Goal: Task Accomplishment & Management: Use online tool/utility

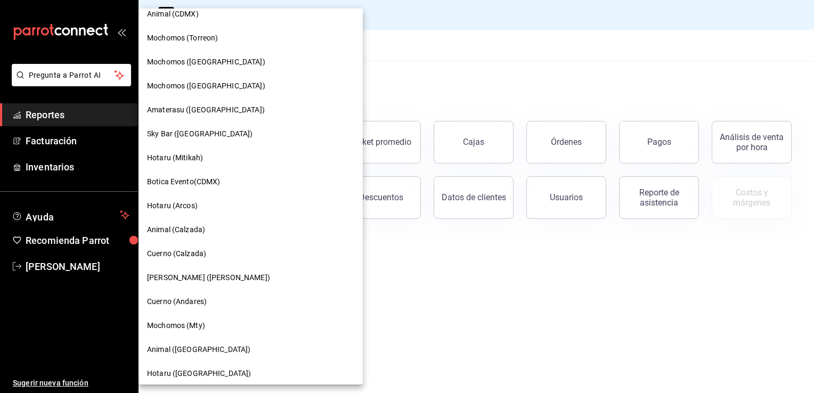
scroll to position [266, 0]
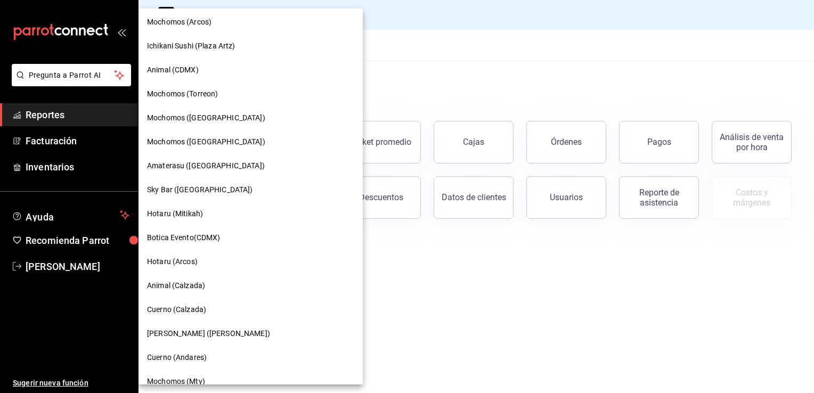
click at [373, 95] on div at bounding box center [407, 196] width 814 height 393
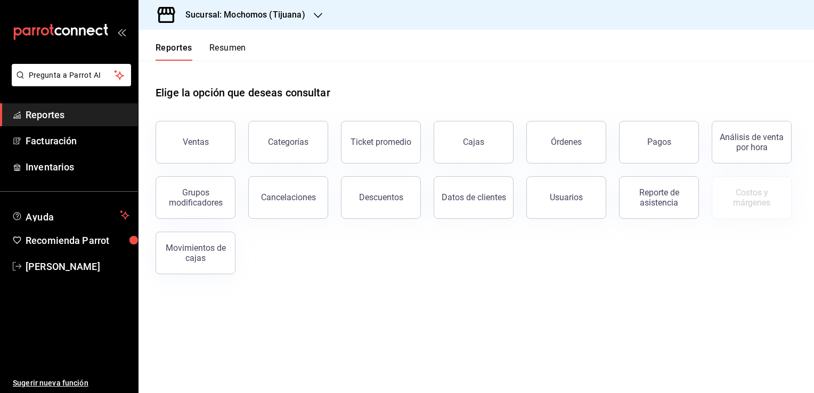
click at [308, 17] on div "Sucursal: Mochomos (Tijuana)" at bounding box center [237, 15] width 180 height 30
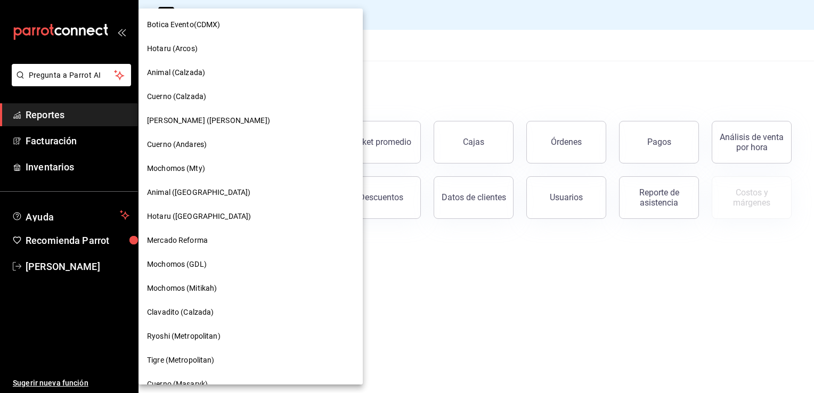
scroll to position [533, 0]
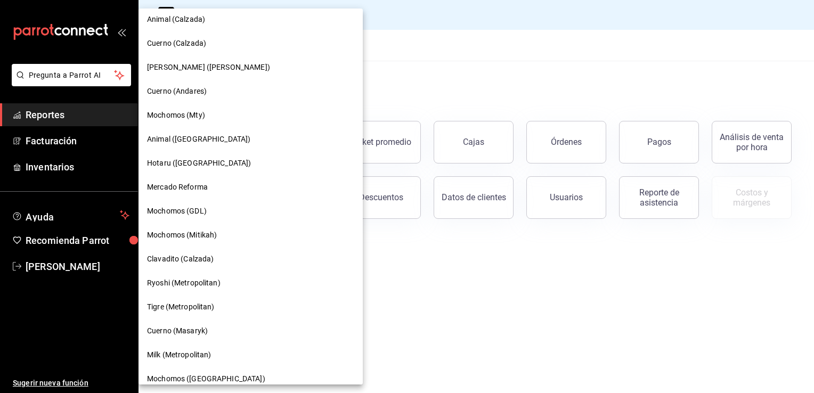
click at [215, 206] on div "Mochomos (GDL)" at bounding box center [250, 211] width 207 height 11
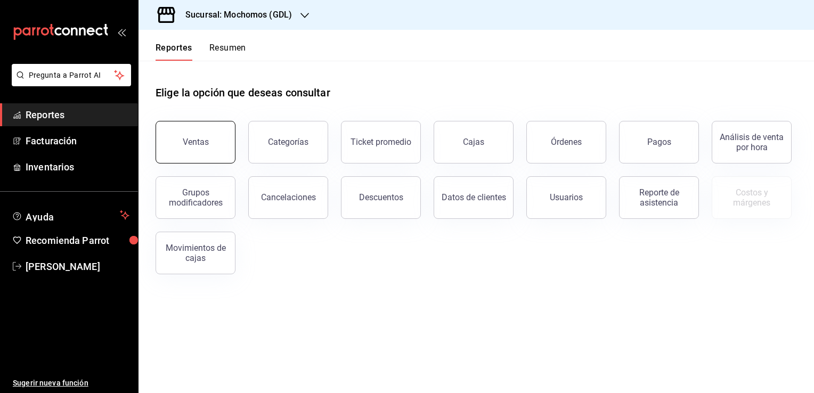
click at [221, 136] on button "Ventas" at bounding box center [196, 142] width 80 height 43
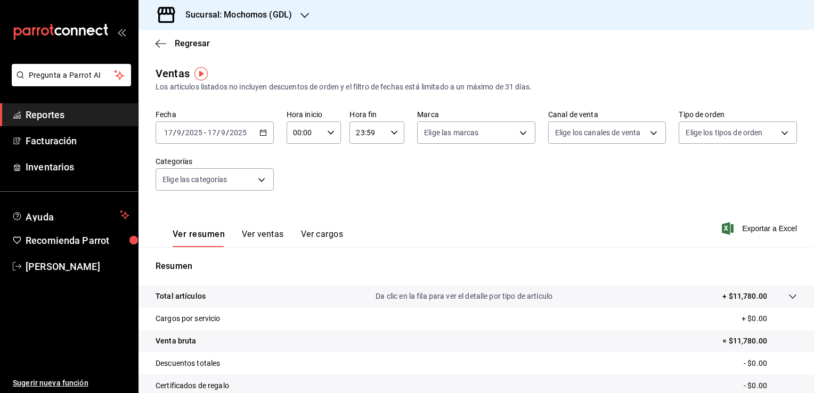
click at [262, 137] on div "[DATE] [DATE] - [DATE] [DATE]" at bounding box center [215, 132] width 118 height 22
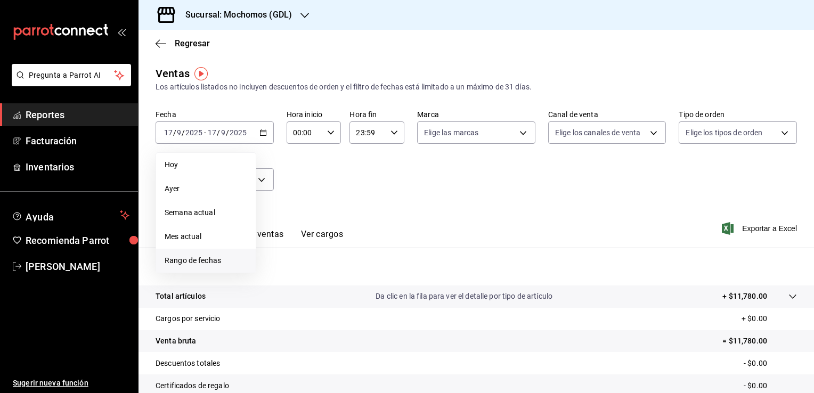
click at [207, 262] on span "Rango de fechas" at bounding box center [206, 260] width 83 height 11
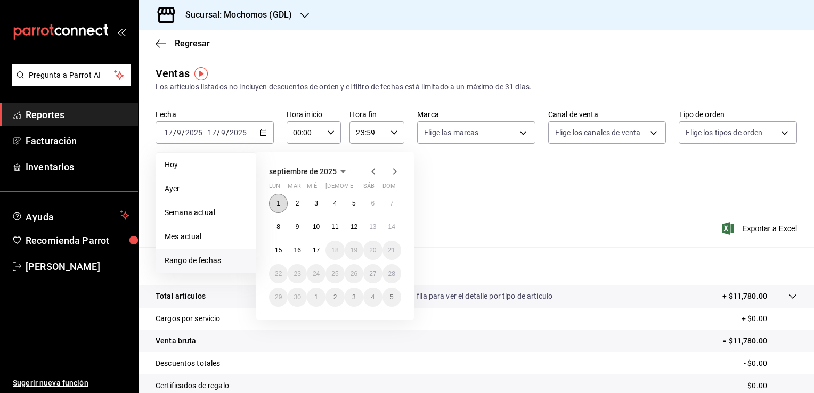
click at [278, 210] on button "1" at bounding box center [278, 203] width 19 height 19
click at [314, 250] on abbr "17" at bounding box center [316, 250] width 7 height 7
click at [283, 208] on button "1" at bounding box center [278, 203] width 19 height 19
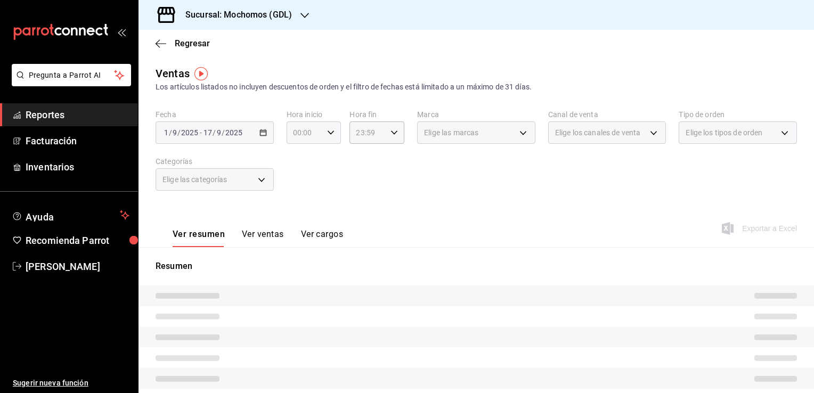
click at [328, 137] on div "00:00 Hora inicio" at bounding box center [314, 132] width 55 height 22
click at [299, 184] on span "05" at bounding box center [299, 181] width 10 height 9
type input "05:00"
click at [316, 161] on button "00" at bounding box center [325, 159] width 23 height 21
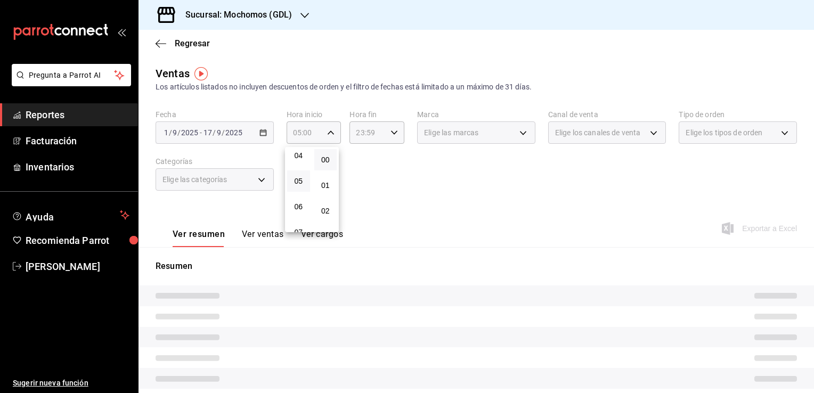
click at [373, 175] on div at bounding box center [407, 196] width 814 height 393
click at [391, 139] on div "23:59 Hora fin" at bounding box center [376, 132] width 55 height 22
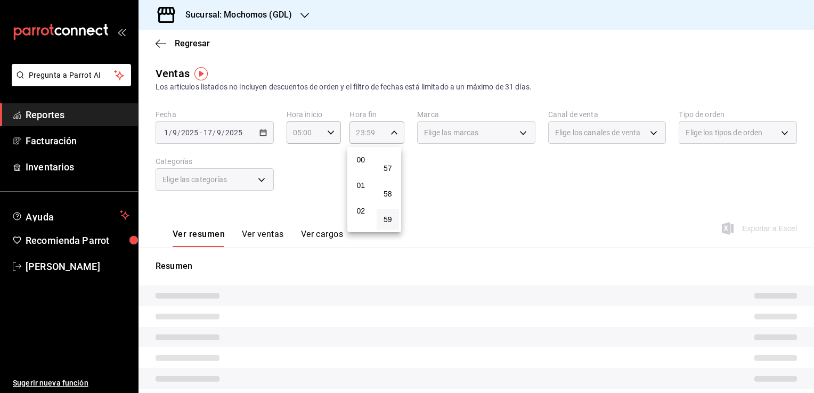
scroll to position [53, 0]
click at [358, 208] on span "04" at bounding box center [361, 209] width 10 height 9
type input "04:59"
click at [401, 216] on div "59" at bounding box center [388, 220] width 27 height 26
click at [394, 216] on button "59" at bounding box center [388, 219] width 23 height 21
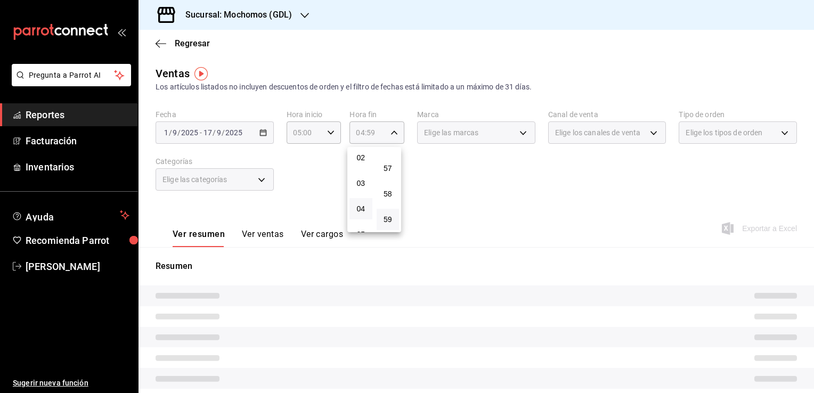
click at [437, 212] on div at bounding box center [407, 196] width 814 height 393
click at [160, 47] on icon "button" at bounding box center [161, 44] width 11 height 10
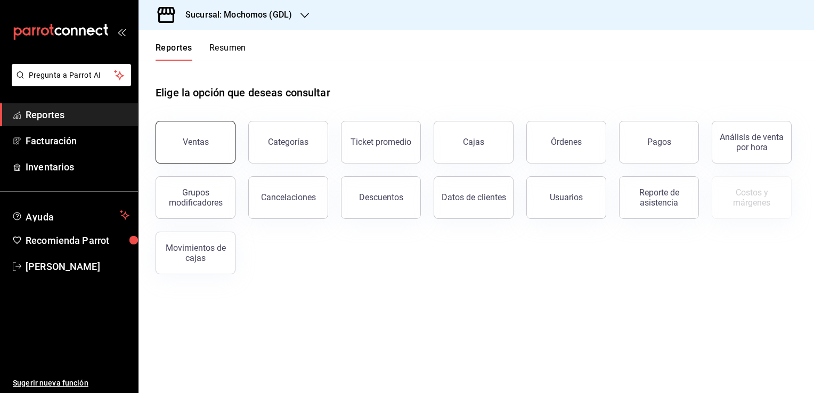
click at [217, 137] on button "Ventas" at bounding box center [196, 142] width 80 height 43
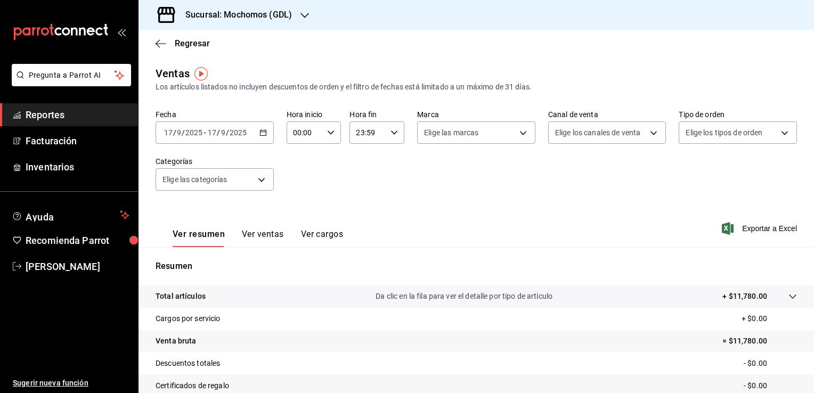
click at [264, 135] on \(Stroke\) "button" at bounding box center [263, 133] width 6 height 6
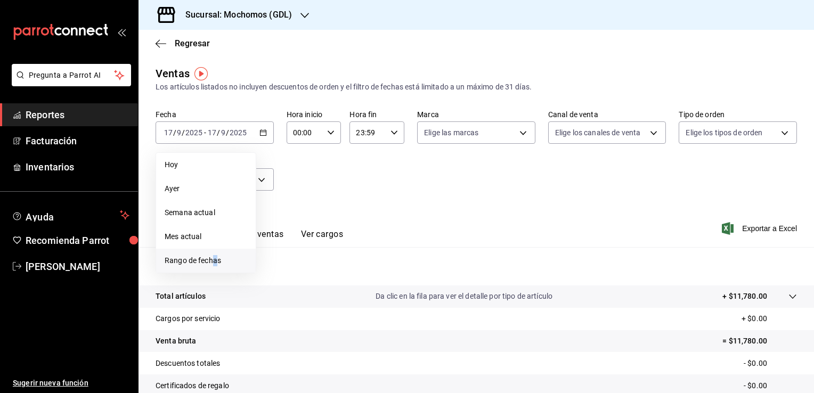
click at [215, 263] on span "Rango de fechas" at bounding box center [206, 260] width 83 height 11
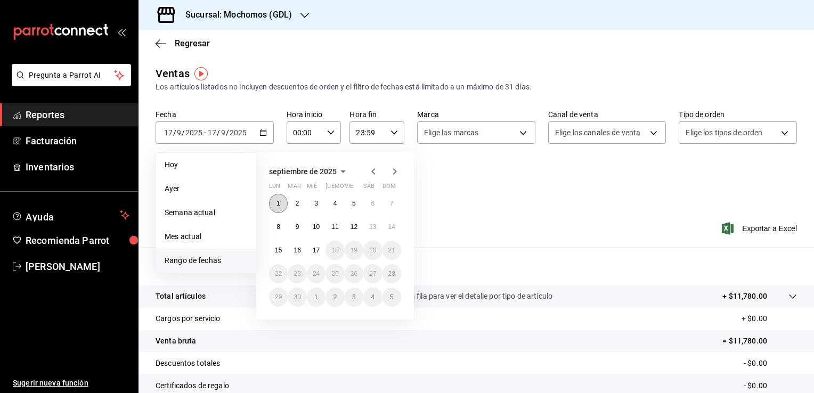
click at [273, 202] on button "1" at bounding box center [278, 203] width 19 height 19
click at [320, 248] on button "17" at bounding box center [316, 250] width 19 height 19
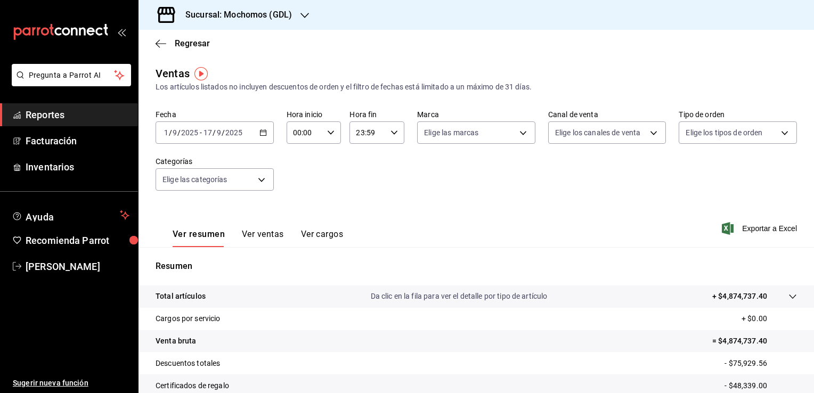
click at [327, 135] on icon "button" at bounding box center [330, 132] width 7 height 7
click at [300, 188] on button "05" at bounding box center [298, 180] width 23 height 21
type input "05:00"
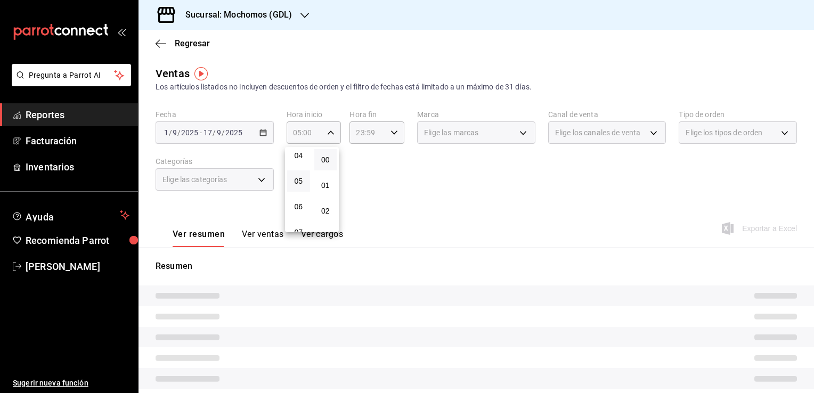
click at [320, 161] on button "00" at bounding box center [325, 159] width 23 height 21
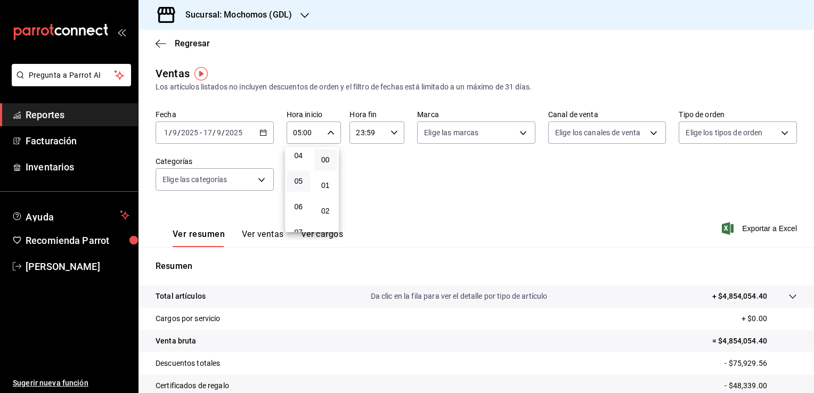
click at [354, 158] on div at bounding box center [407, 196] width 814 height 393
click at [381, 136] on input "23:59" at bounding box center [367, 132] width 37 height 21
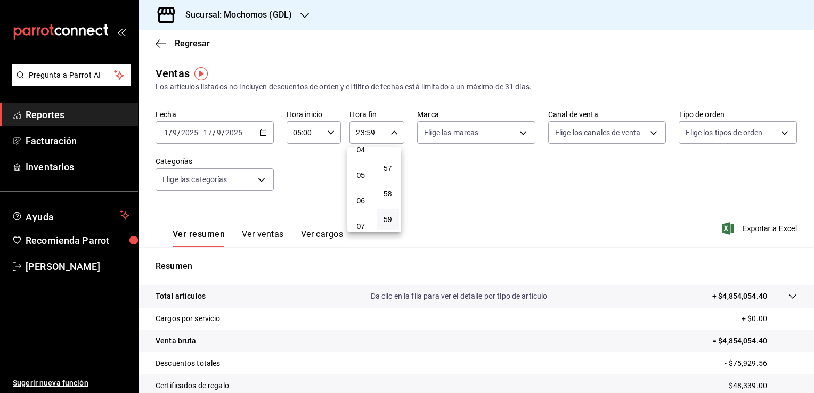
scroll to position [59, 0]
click at [362, 199] on button "04" at bounding box center [360, 202] width 23 height 21
type input "04:59"
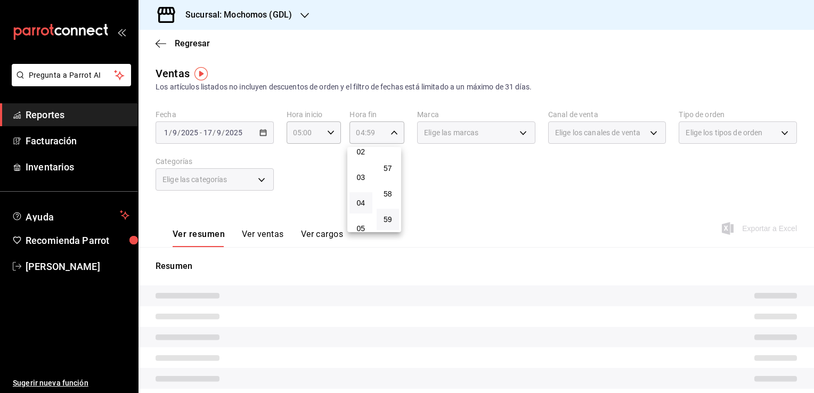
click at [393, 217] on button "59" at bounding box center [388, 219] width 23 height 21
click at [417, 217] on div at bounding box center [407, 196] width 814 height 393
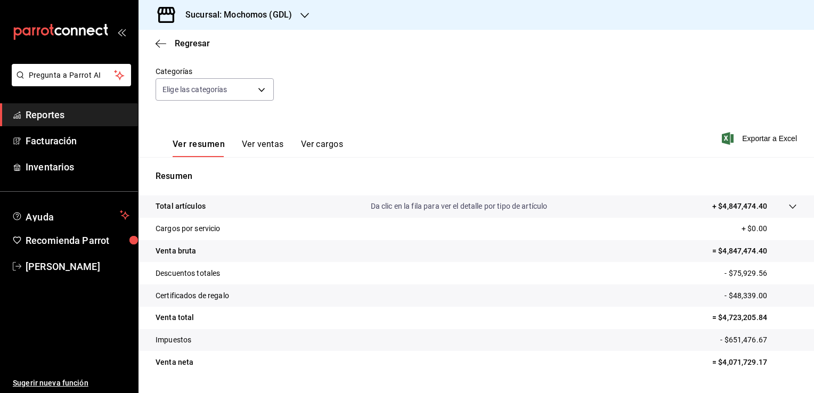
scroll to position [107, 0]
